Goal: Task Accomplishment & Management: Use online tool/utility

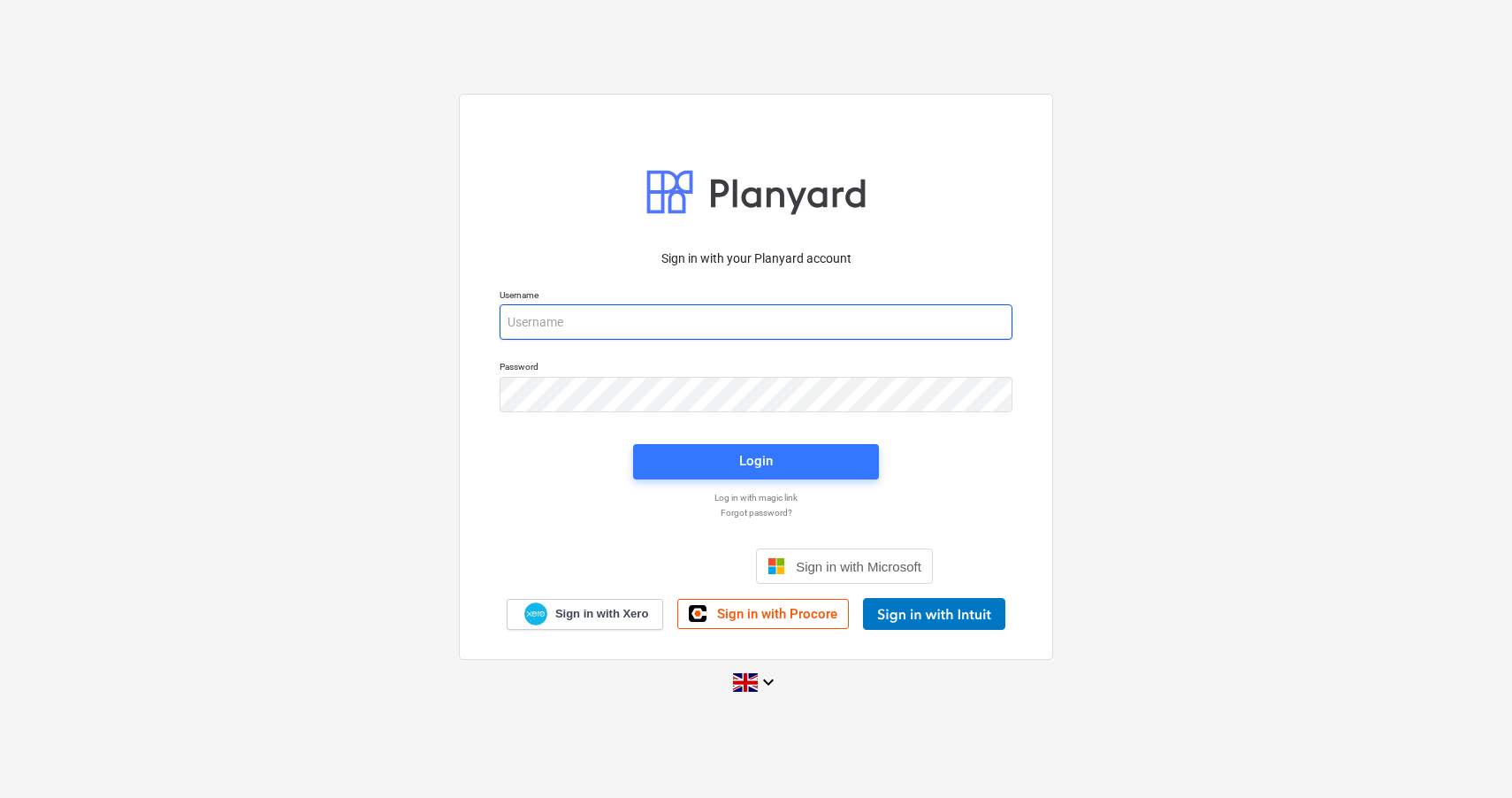
type input "james@gjassociates.co.uk"
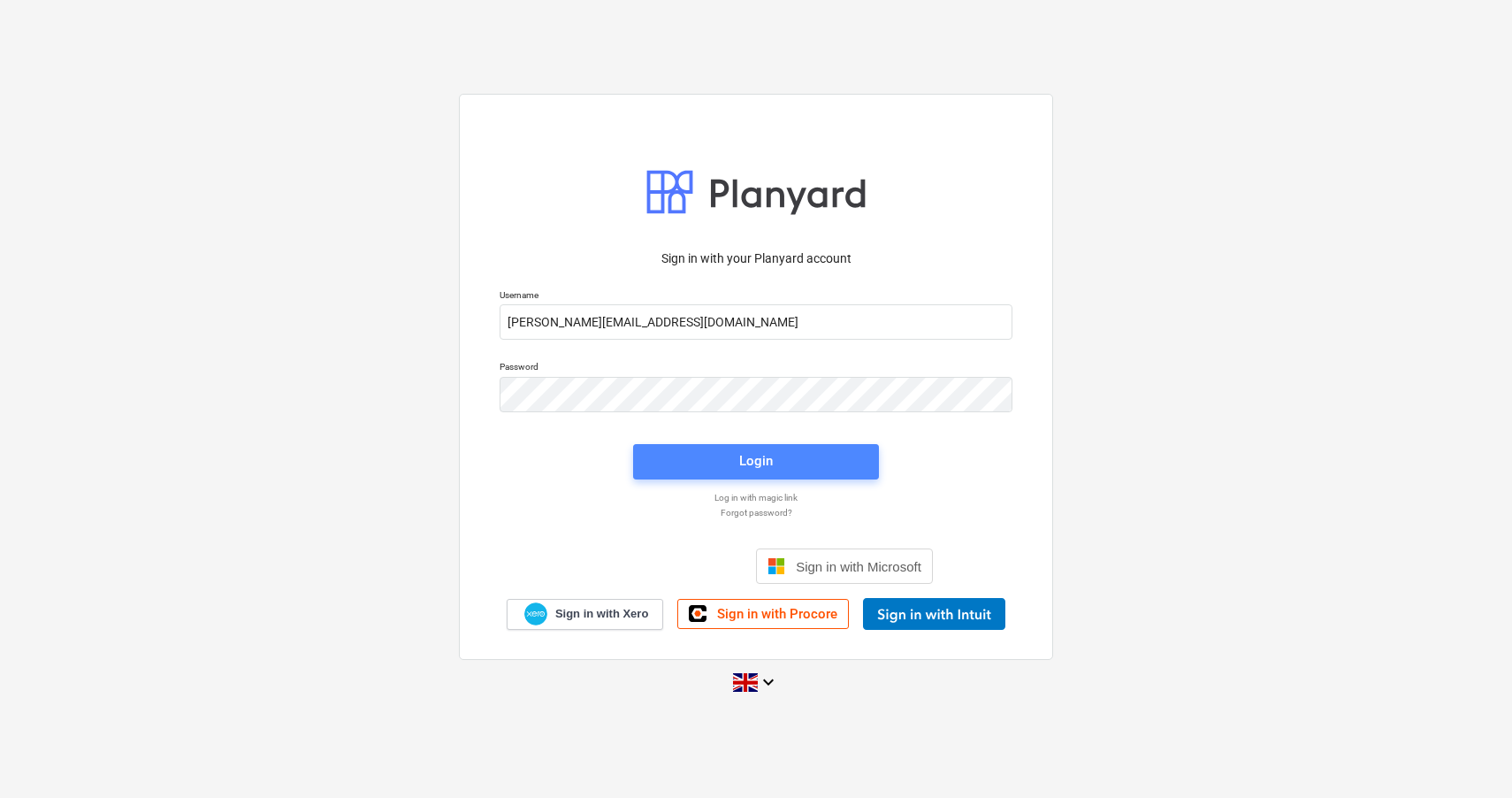
click at [801, 466] on span "Login" at bounding box center [756, 461] width 204 height 23
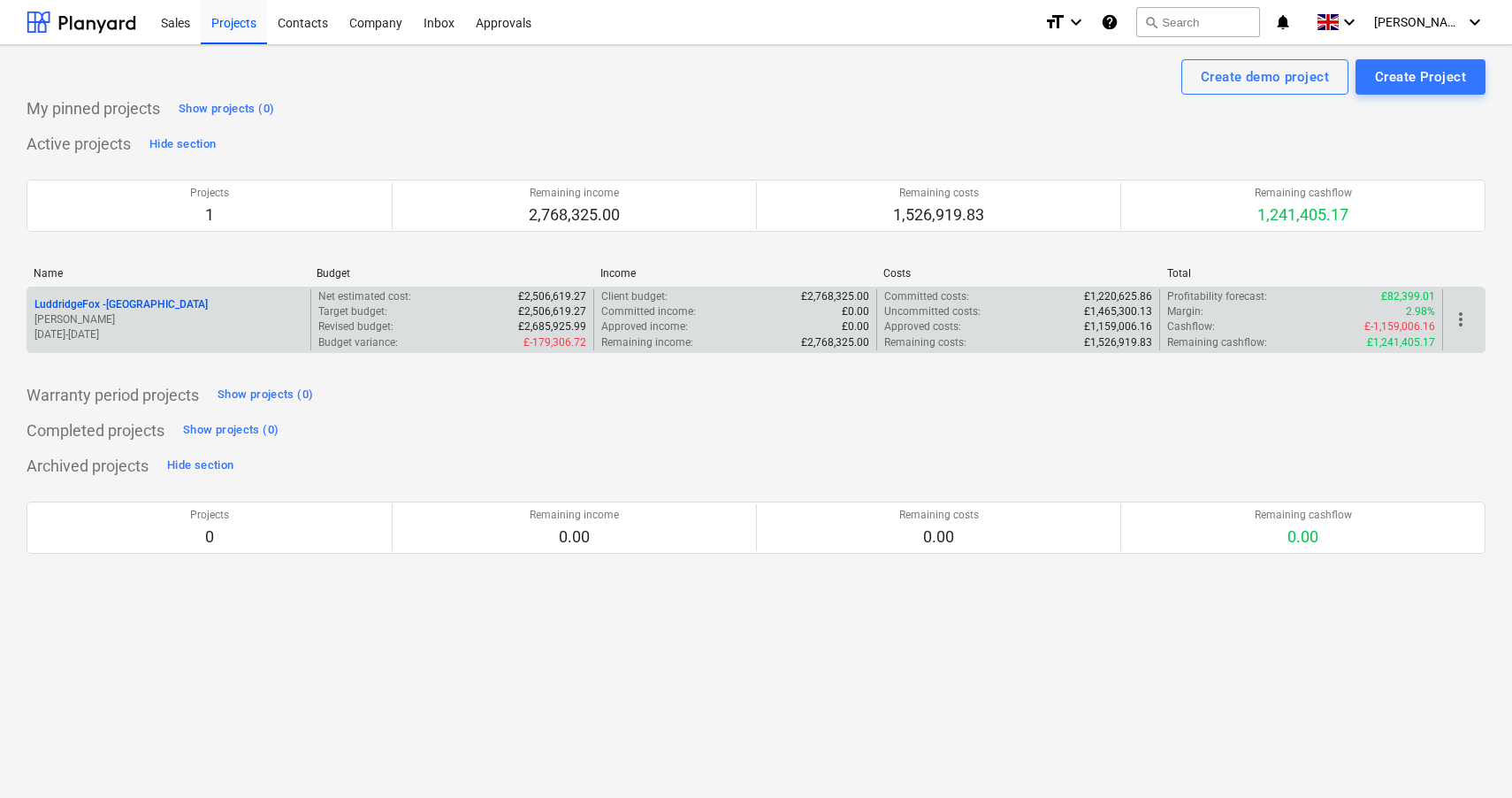
click at [208, 308] on p "LuddridgeFox - Alveston Hill Farm Barns" at bounding box center [121, 304] width 173 height 15
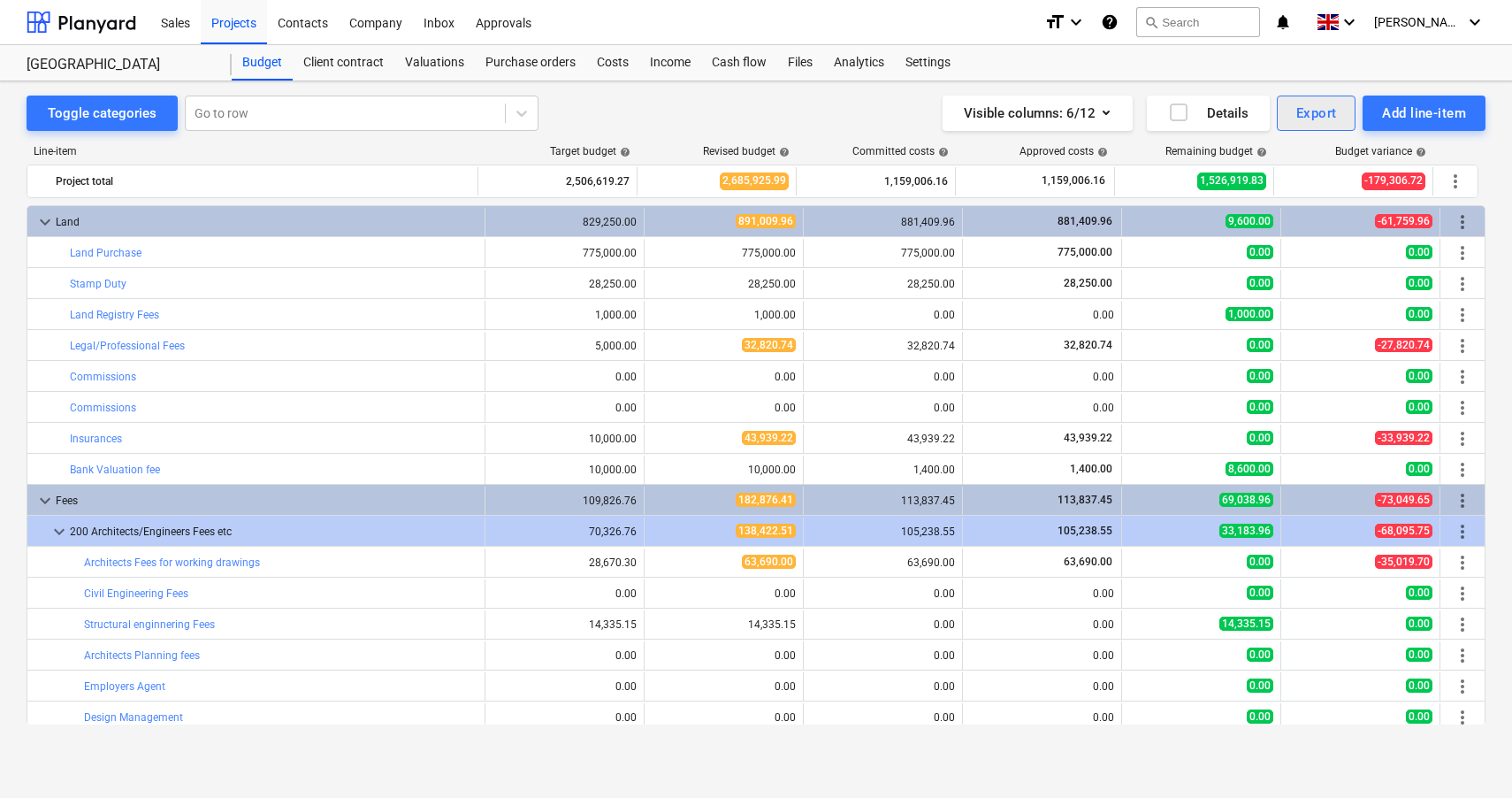
click at [1304, 116] on div "Export" at bounding box center [1317, 113] width 41 height 23
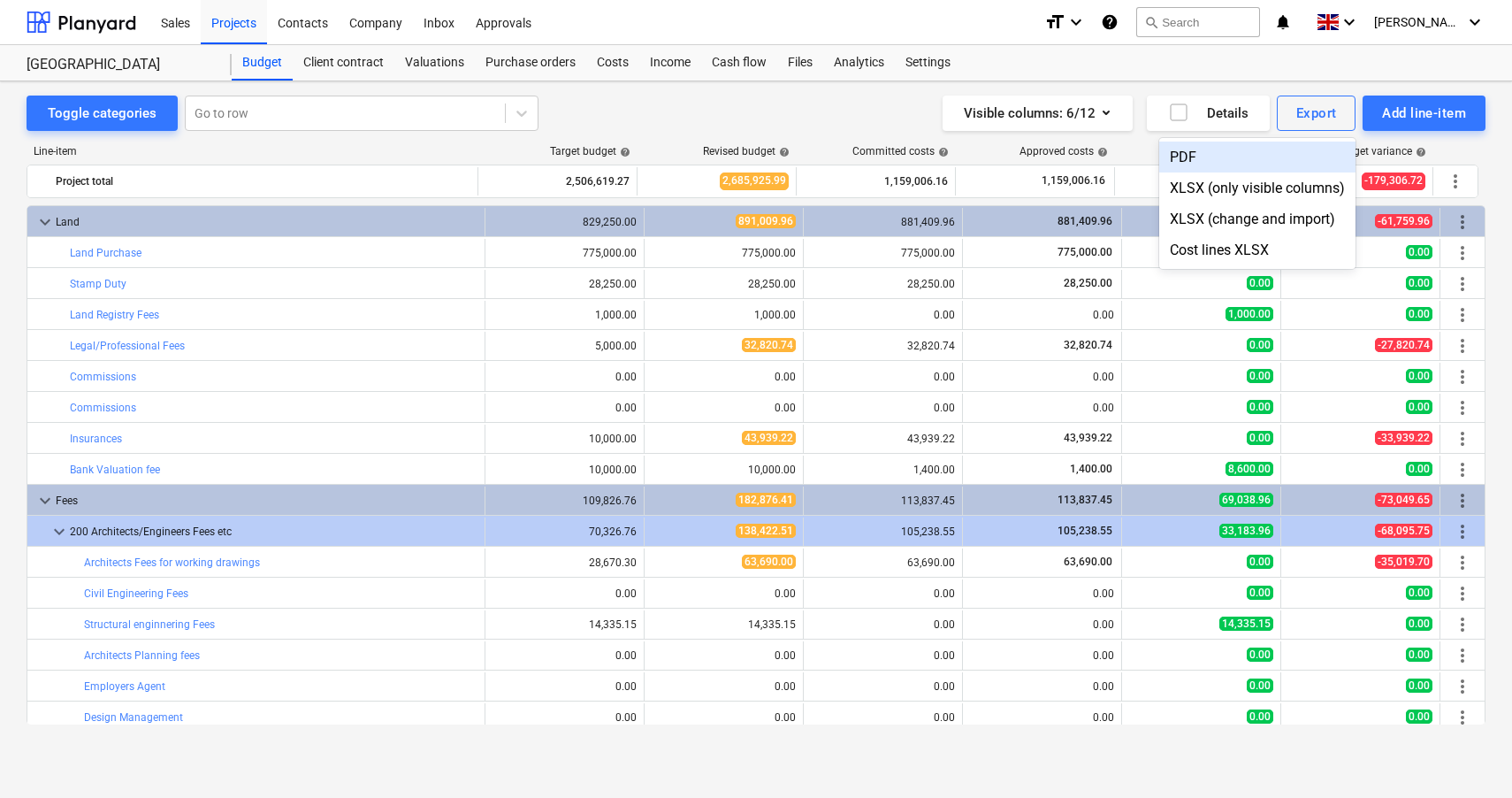
click at [1225, 161] on div "PDF" at bounding box center [1258, 157] width 196 height 31
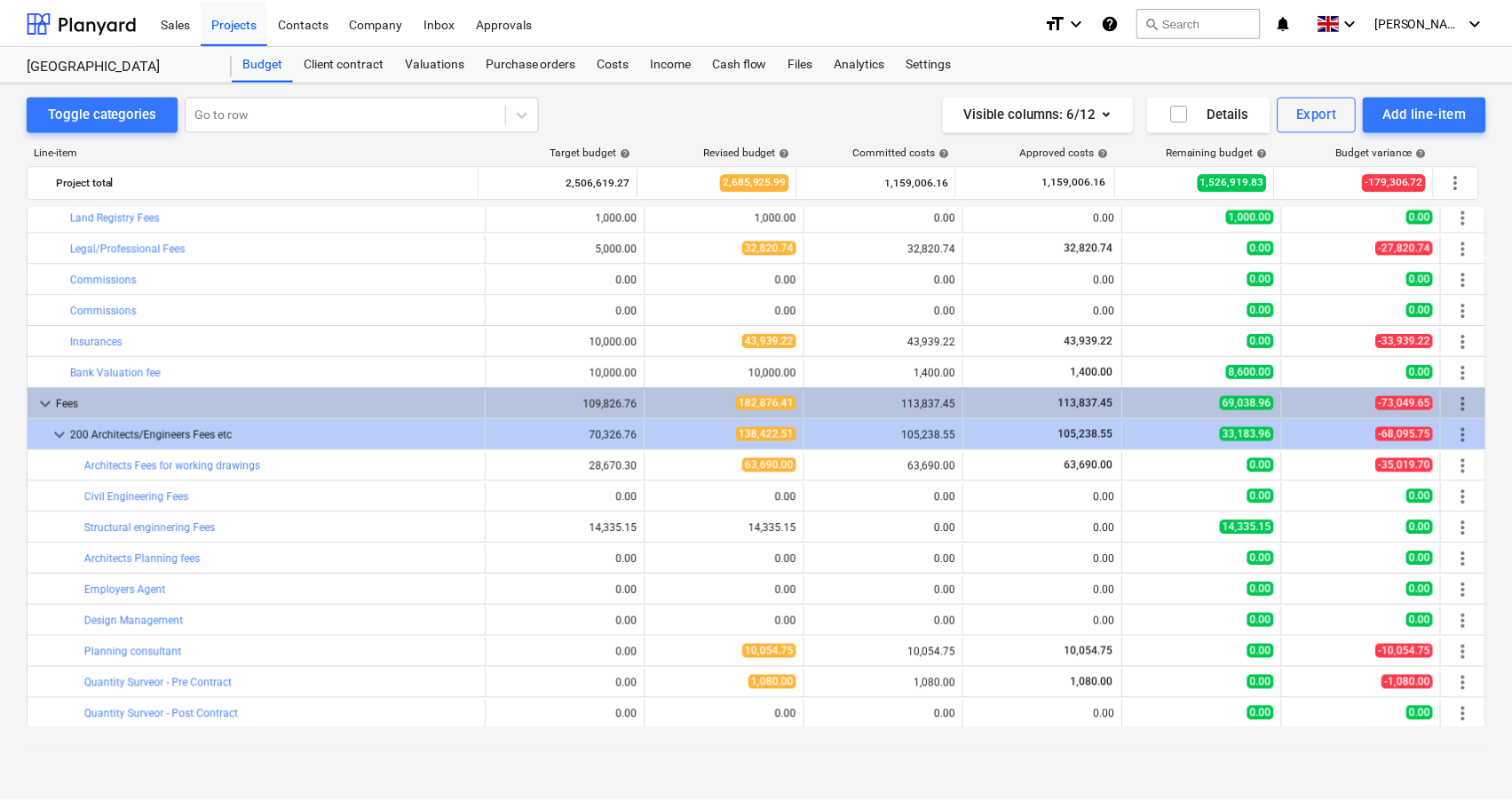
scroll to position [160, 0]
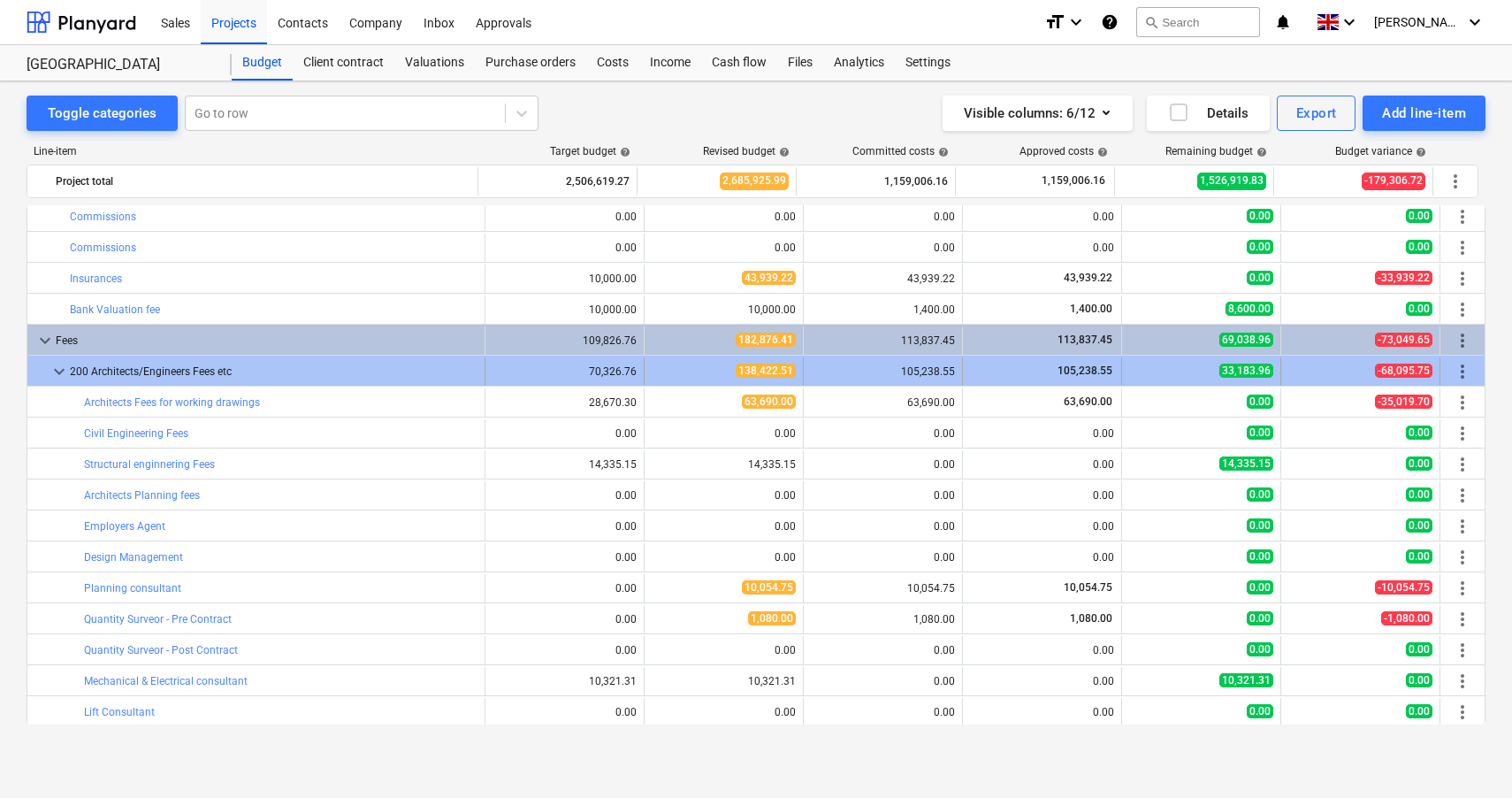
click at [55, 377] on span "keyboard_arrow_down" at bounding box center [59, 371] width 21 height 21
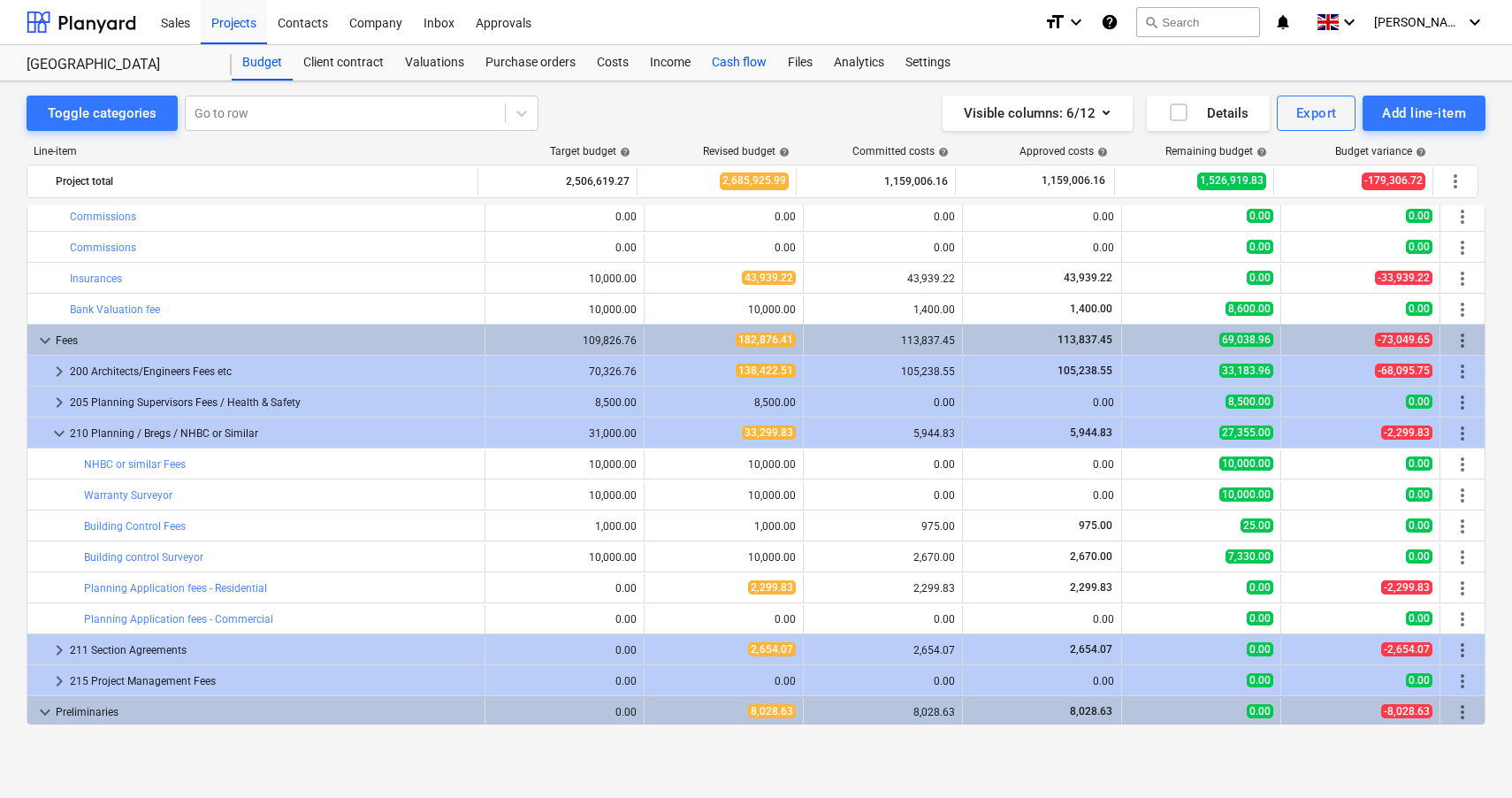
click at [745, 55] on div "Cash flow" at bounding box center [739, 63] width 76 height 36
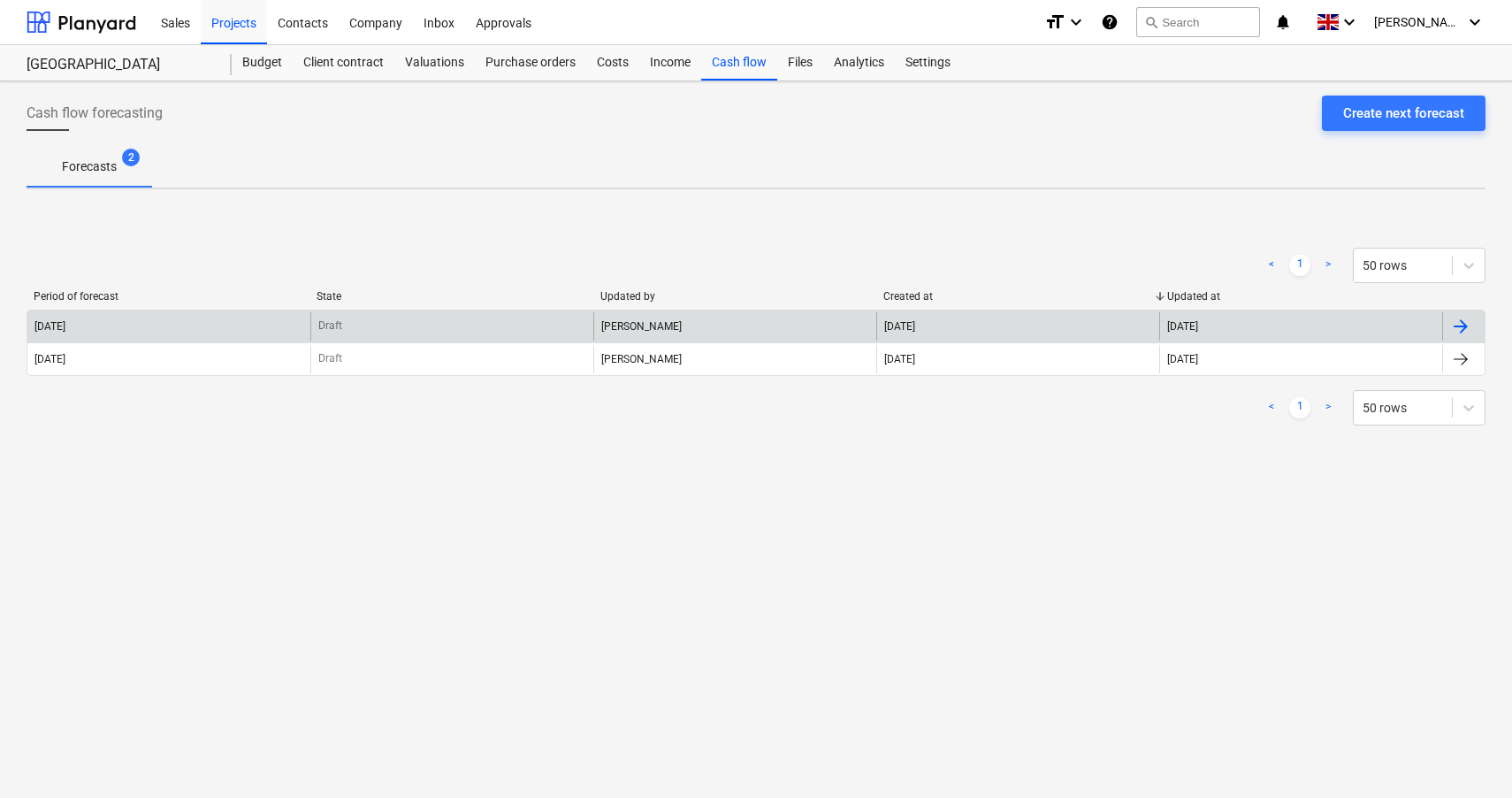
click at [448, 334] on div "Draft" at bounding box center [452, 327] width 283 height 29
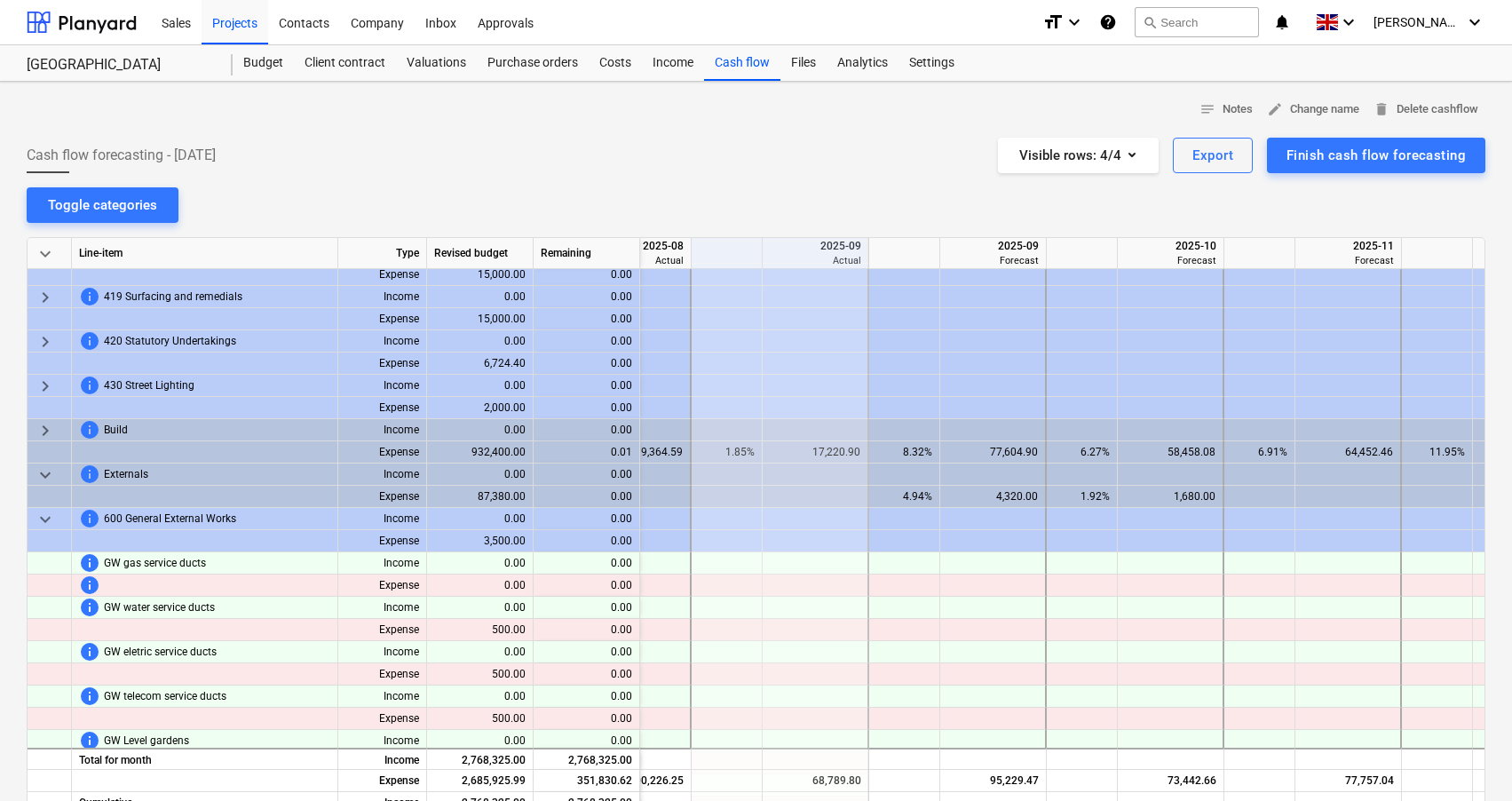
scroll to position [1049, 2613]
click at [39, 480] on span "keyboard_arrow_down" at bounding box center [46, 474] width 22 height 22
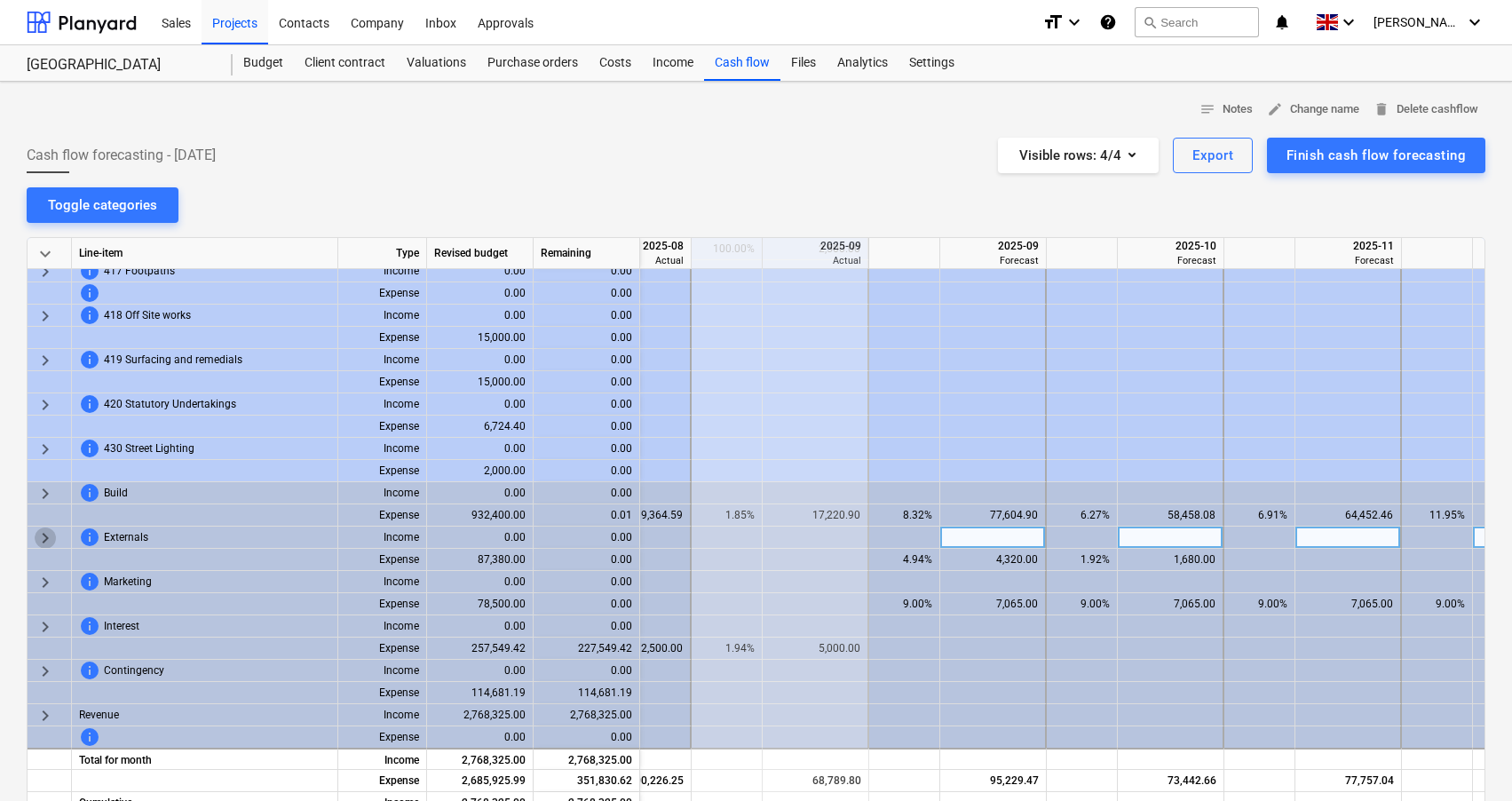
click at [43, 527] on span "keyboard_arrow_right" at bounding box center [46, 538] width 22 height 22
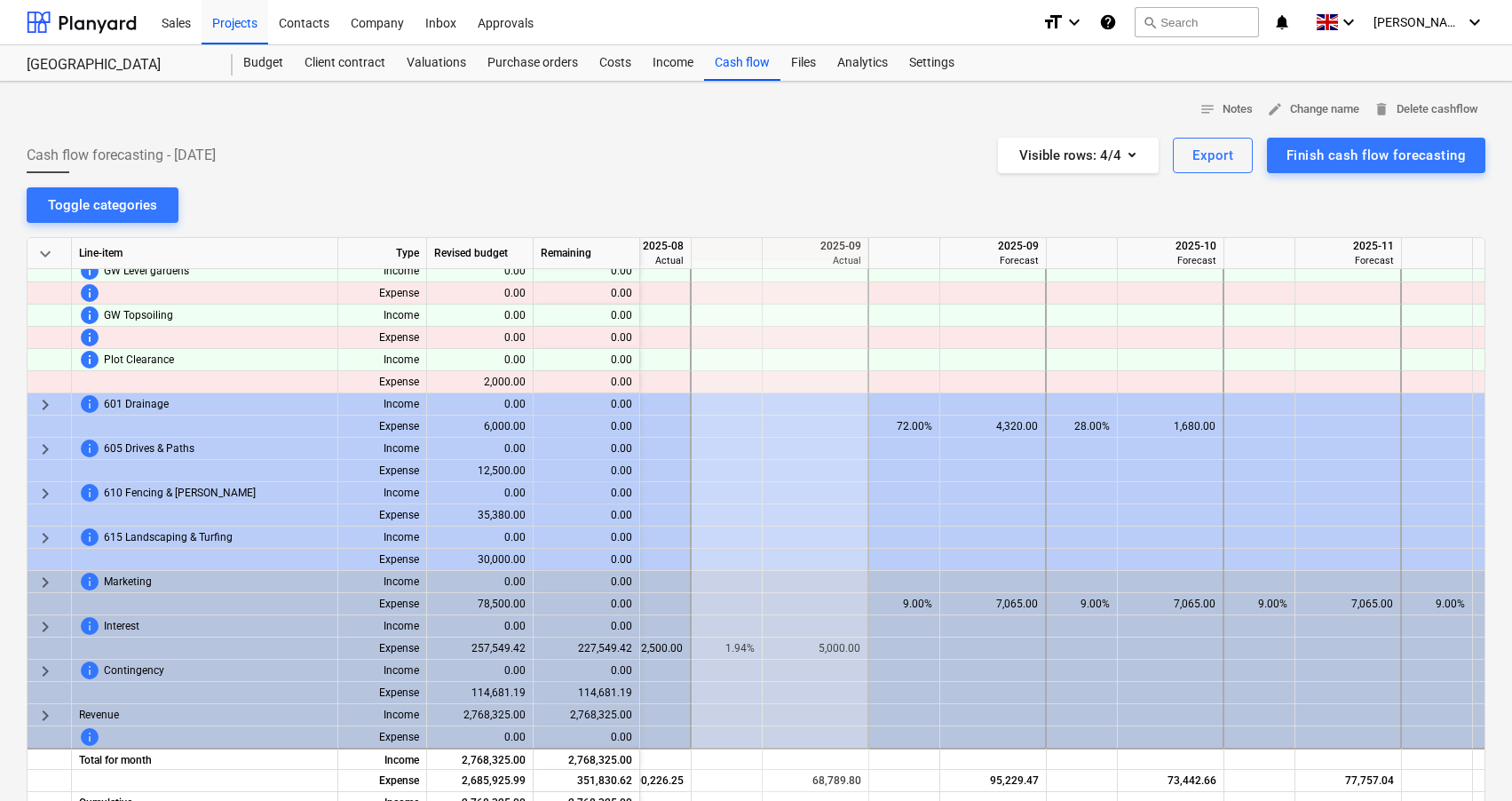
scroll to position [1524, 2613]
click at [44, 400] on span "keyboard_arrow_right" at bounding box center [46, 405] width 22 height 22
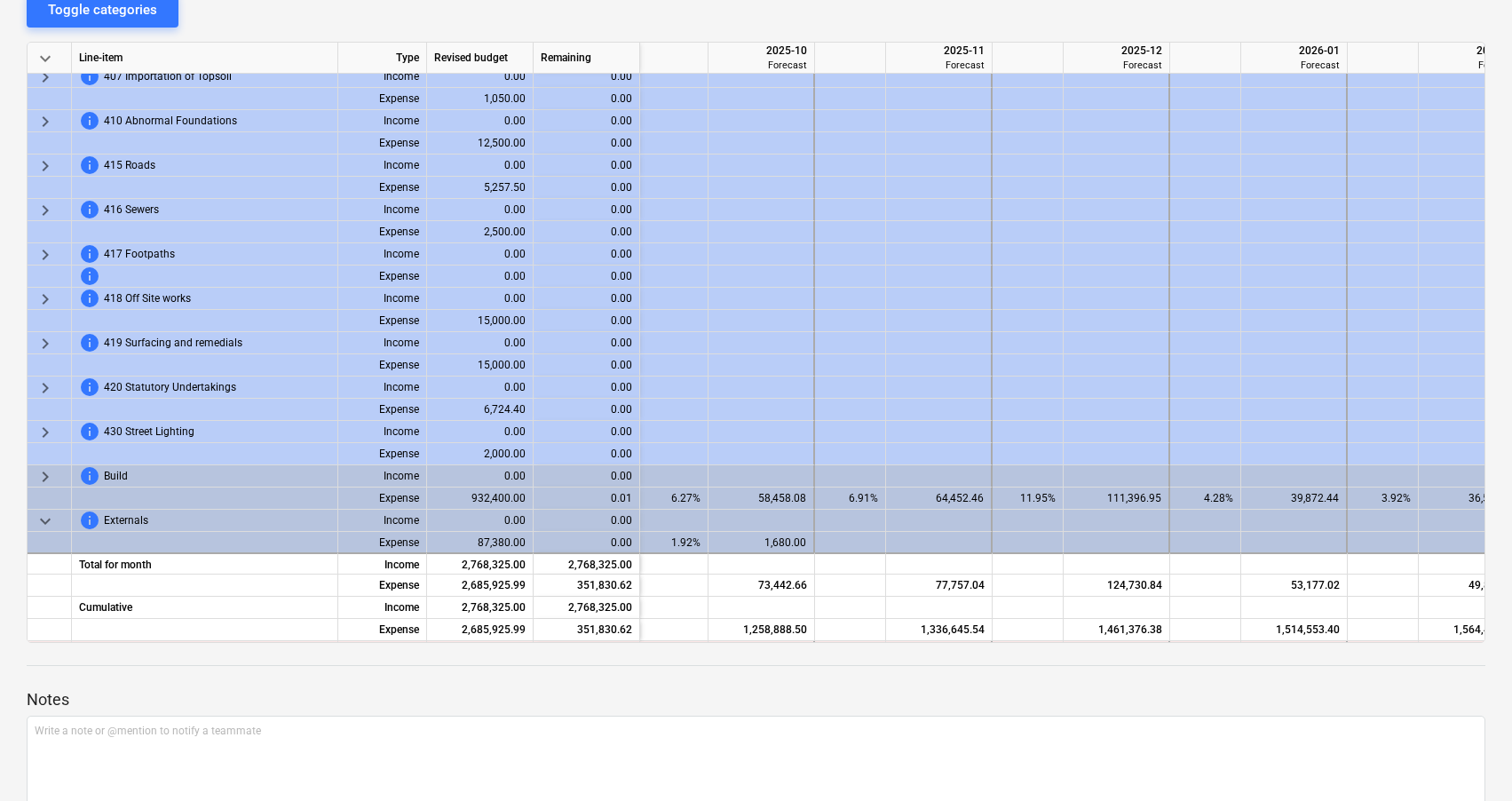
scroll to position [808, 3021]
click at [44, 475] on span "keyboard_arrow_right" at bounding box center [46, 476] width 22 height 22
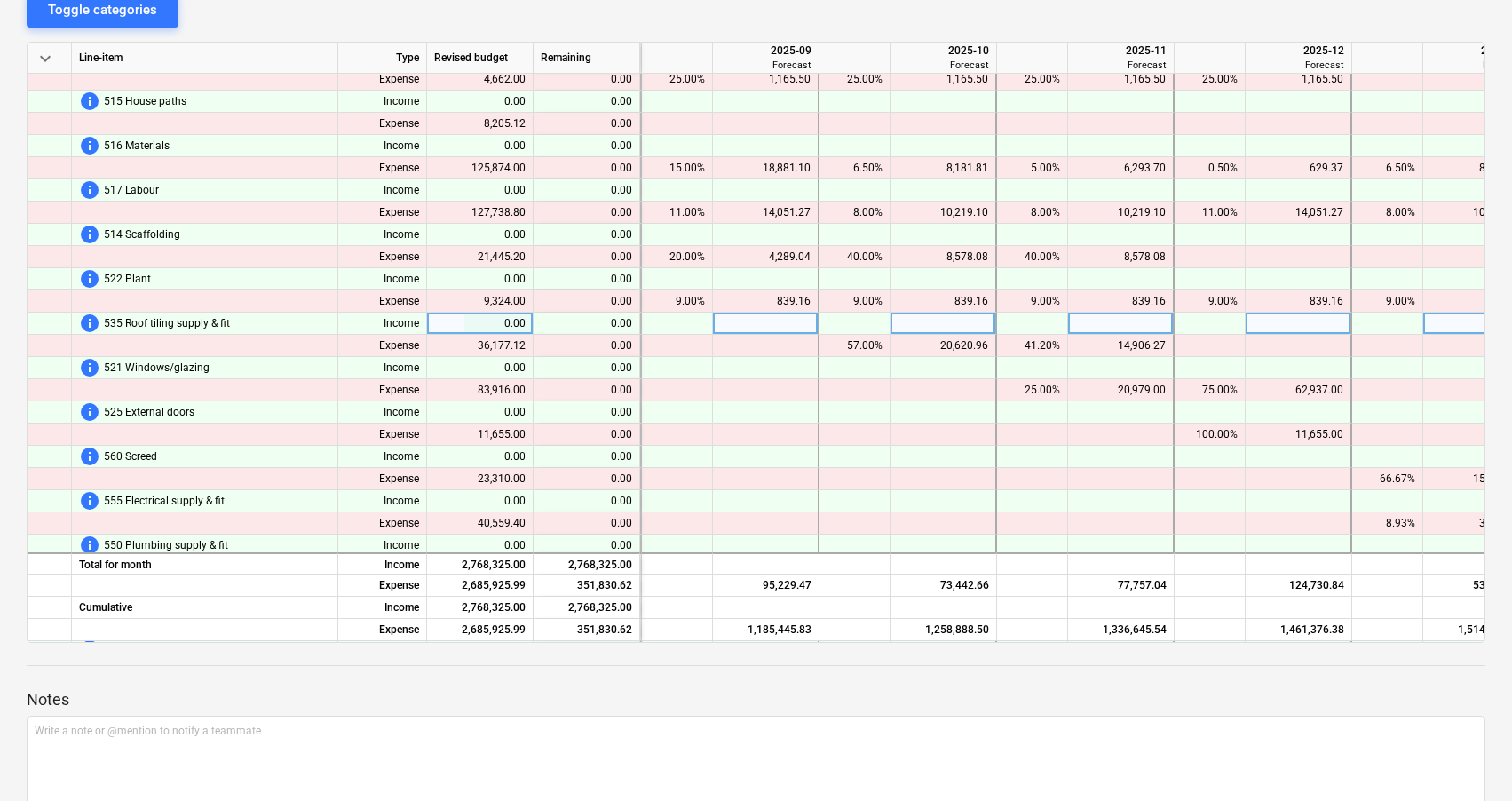
scroll to position [1403, 2836]
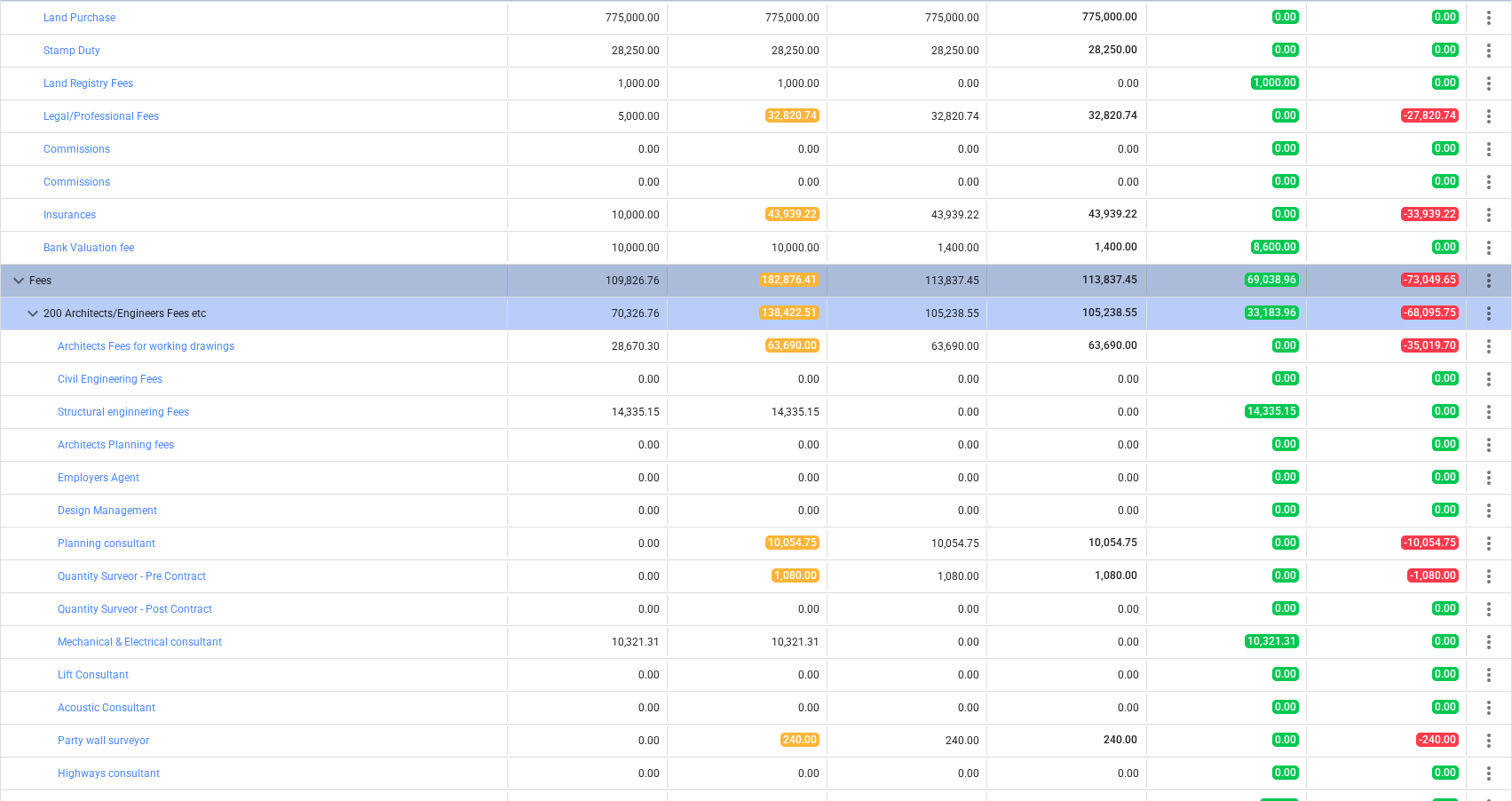
scroll to position [168, 0]
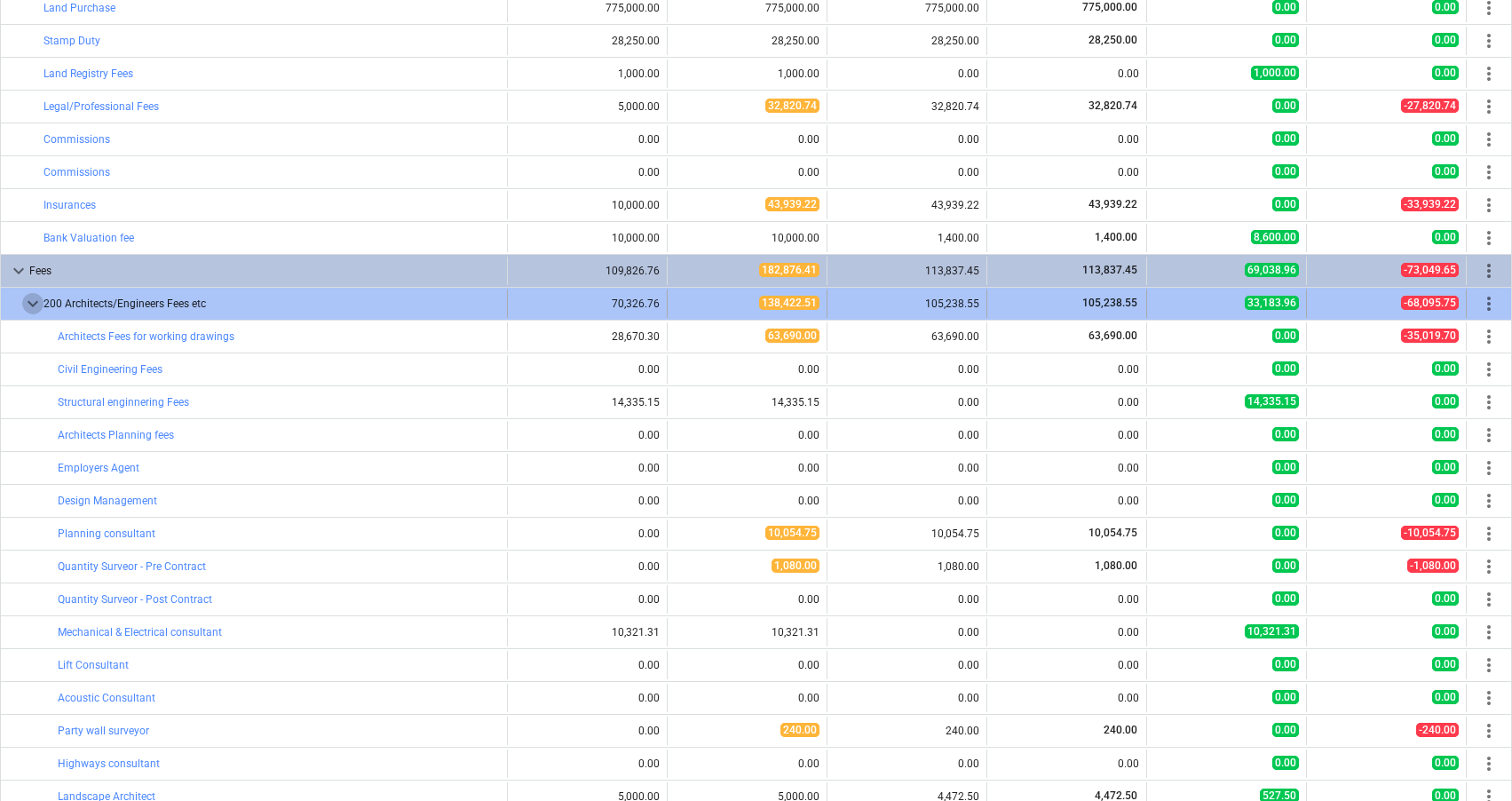
click at [31, 297] on span "keyboard_arrow_down" at bounding box center [33, 304] width 22 height 22
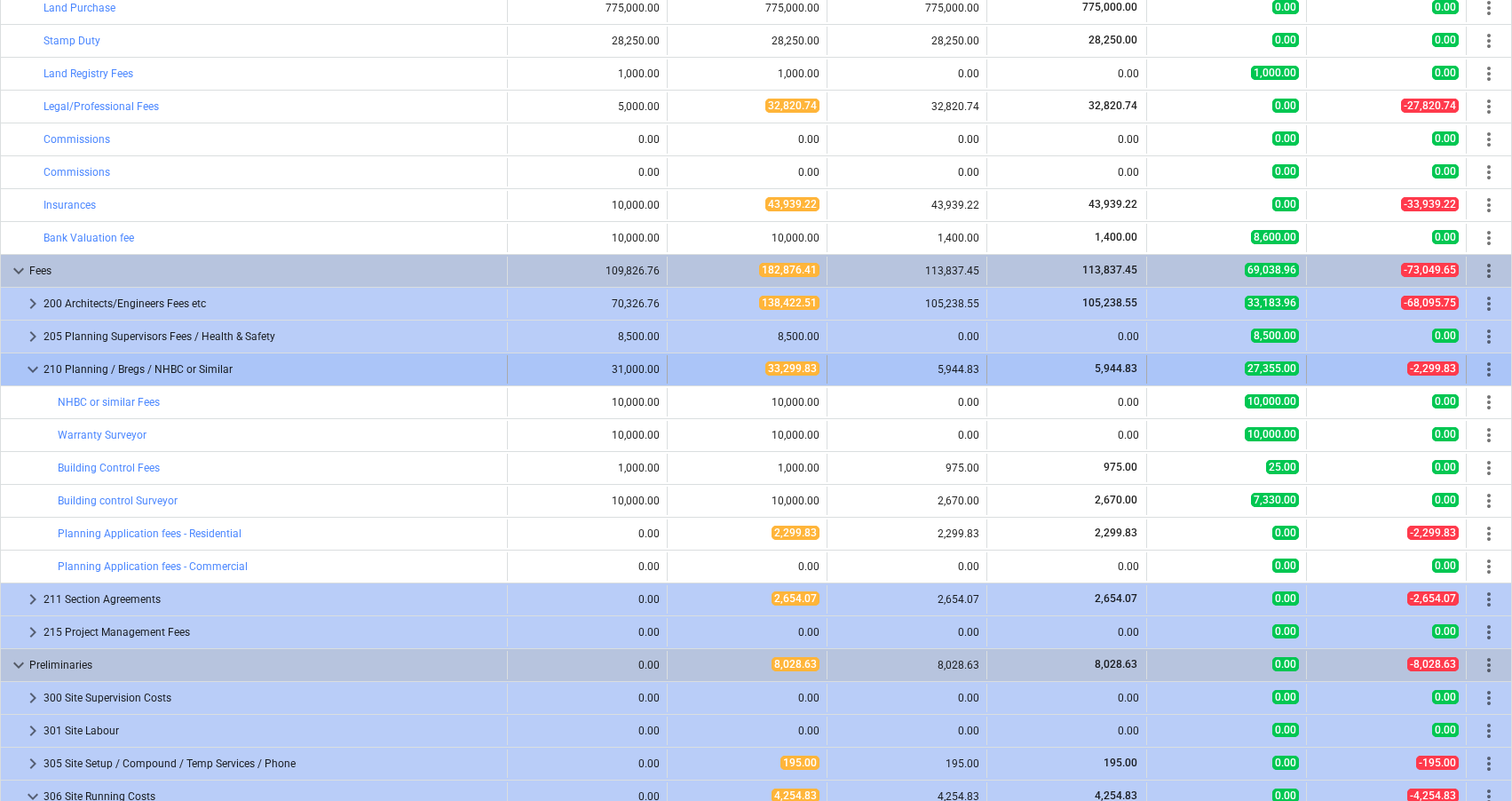
click at [33, 369] on span "keyboard_arrow_down" at bounding box center [33, 369] width 22 height 22
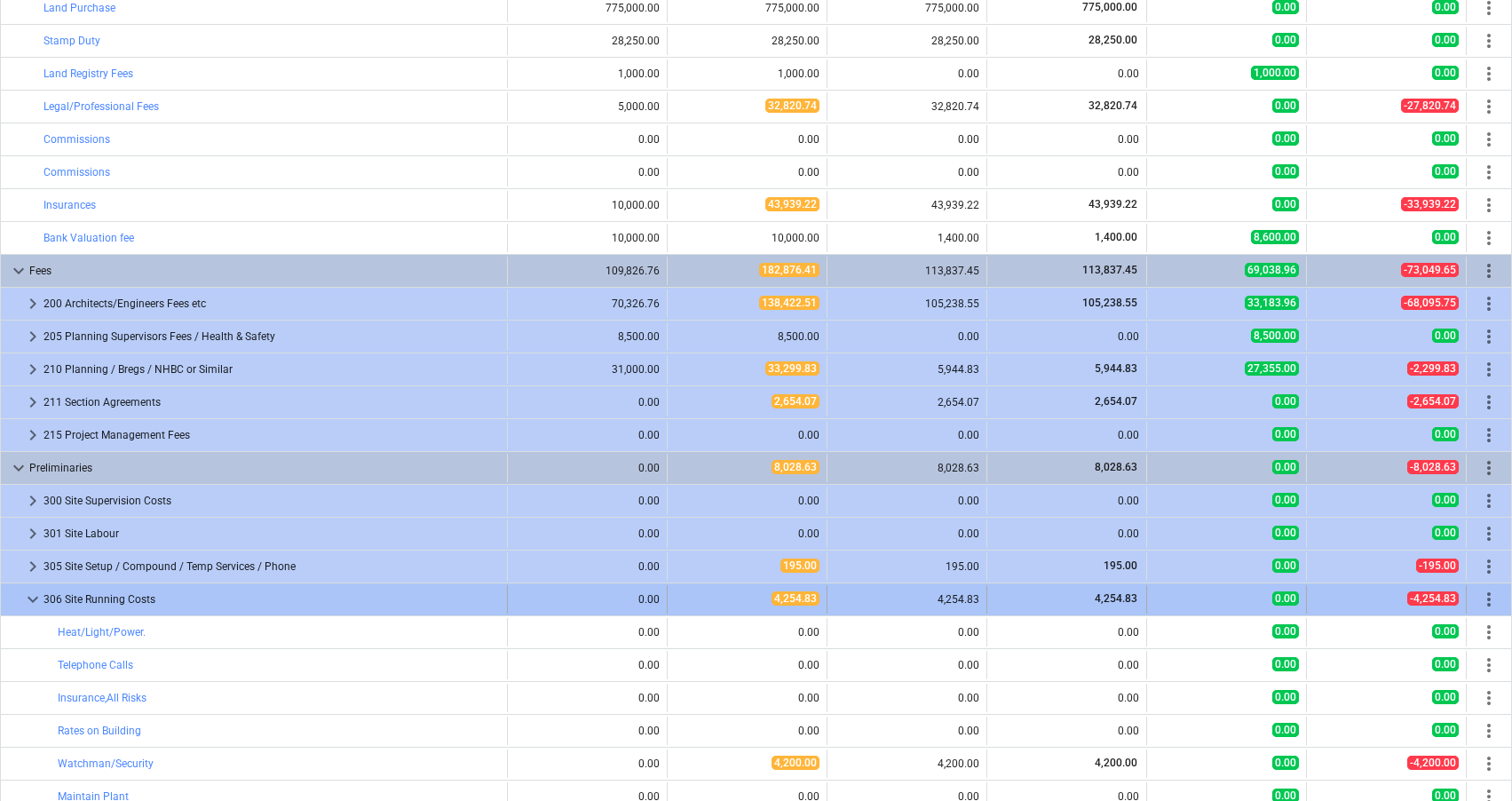
click at [30, 593] on span "keyboard_arrow_down" at bounding box center [33, 599] width 22 height 22
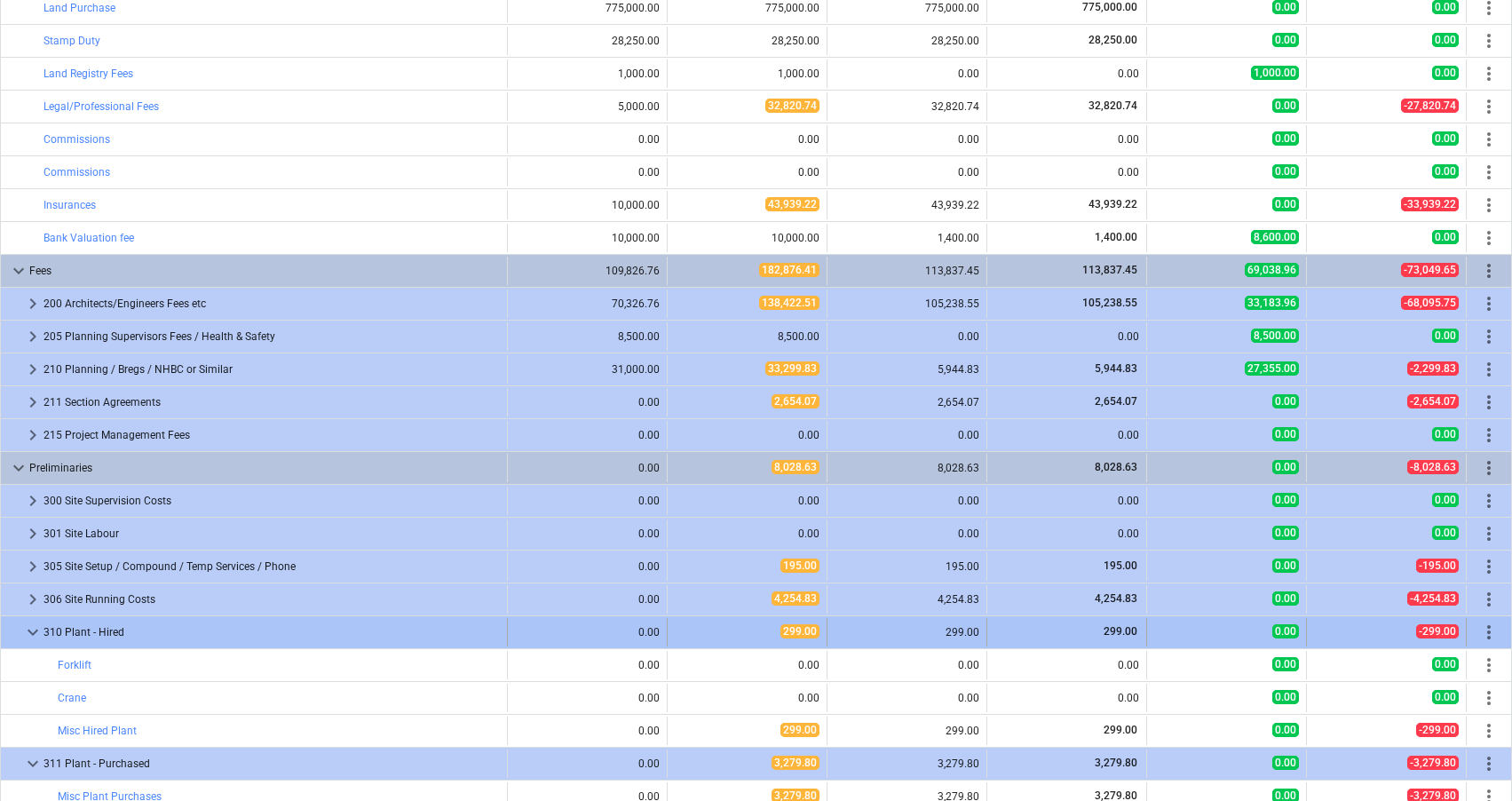
click at [34, 632] on span "keyboard_arrow_down" at bounding box center [33, 632] width 22 height 22
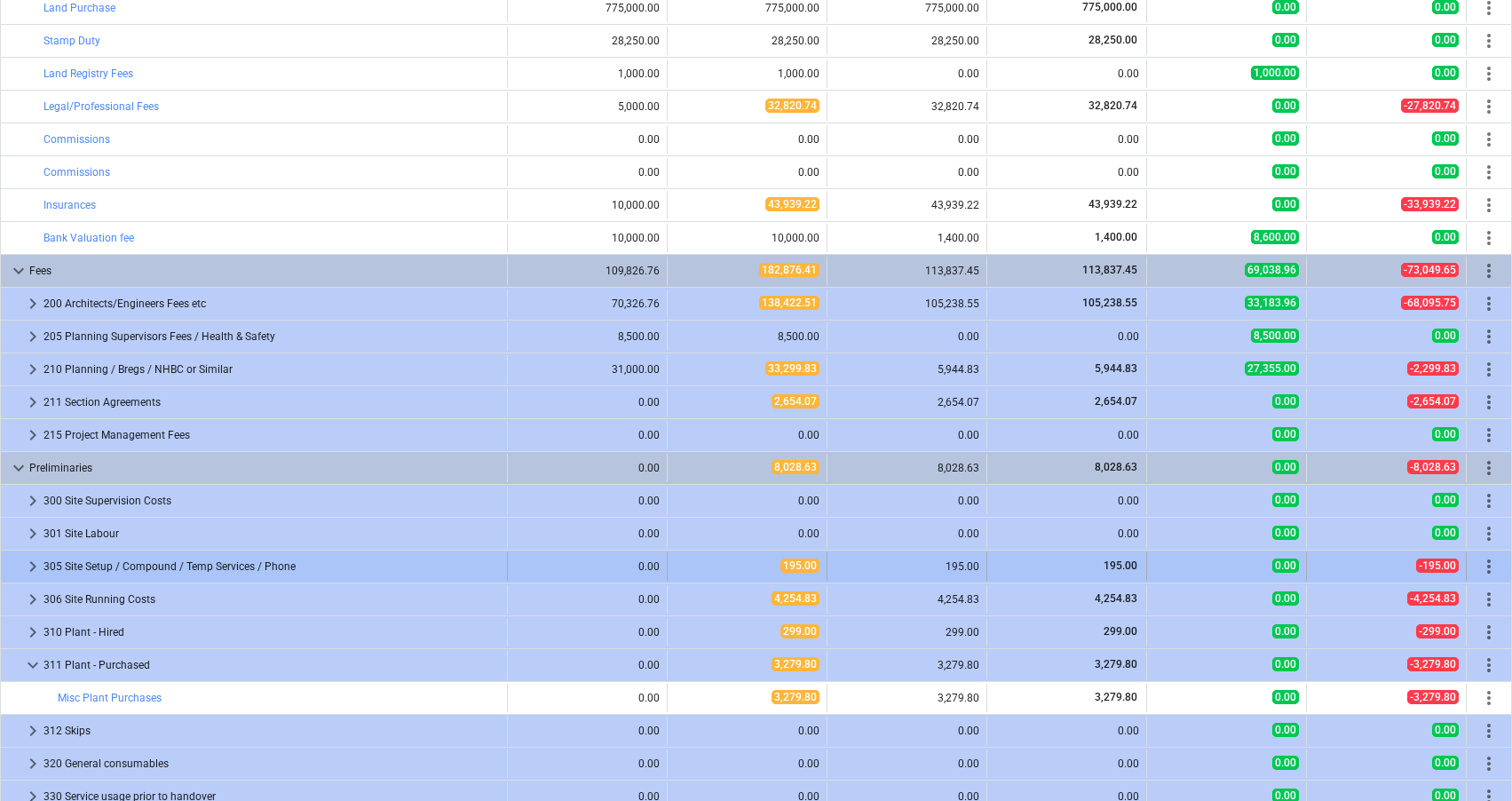
scroll to position [0, 0]
